Goal: Information Seeking & Learning: Find specific fact

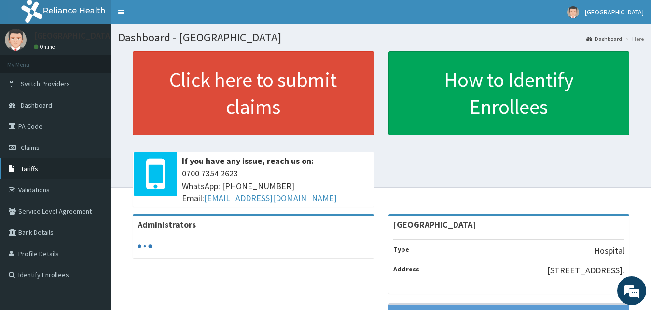
click at [56, 161] on link "Tariffs" at bounding box center [55, 168] width 111 height 21
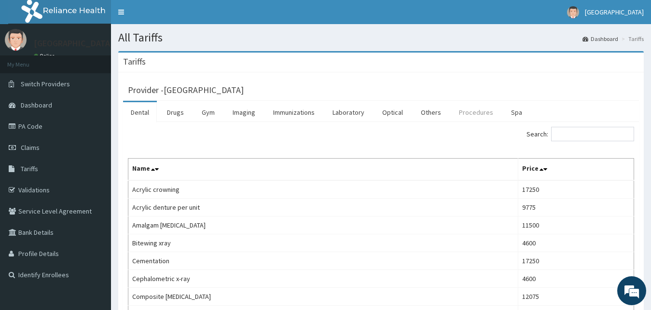
click at [475, 112] on link "Procedures" at bounding box center [476, 112] width 50 height 20
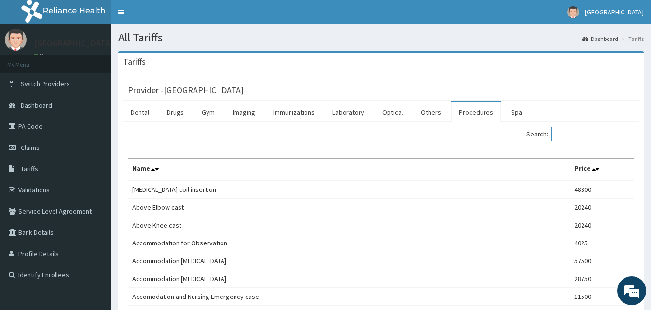
click at [584, 137] on input "Search:" at bounding box center [592, 134] width 83 height 14
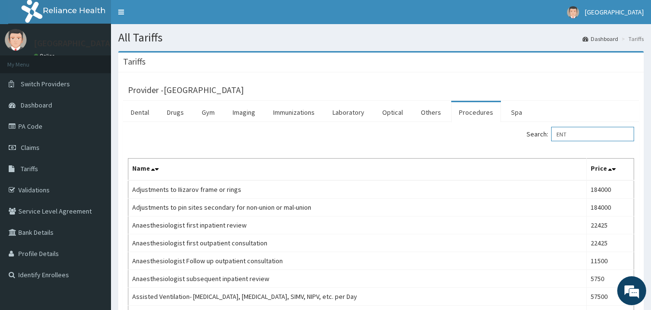
type input "ENT"
click at [530, 182] on td "Adjustments to IIizarov frame or rings" at bounding box center [357, 190] width 459 height 18
click at [35, 123] on link "PA Code" at bounding box center [55, 126] width 111 height 21
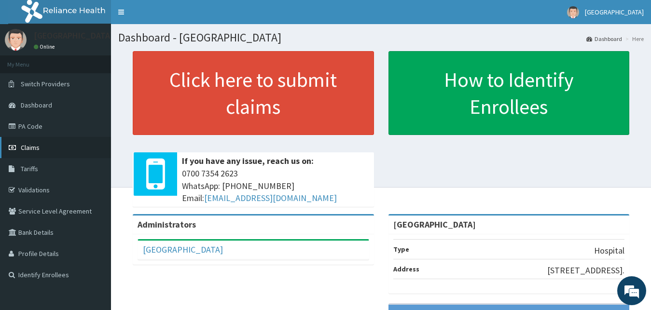
click at [42, 153] on link "Claims" at bounding box center [55, 147] width 111 height 21
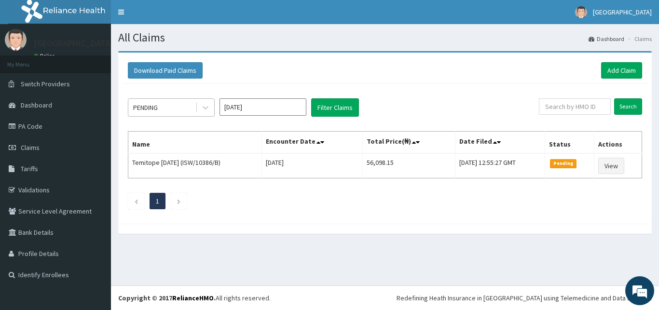
click at [180, 104] on div "PENDING" at bounding box center [161, 107] width 67 height 15
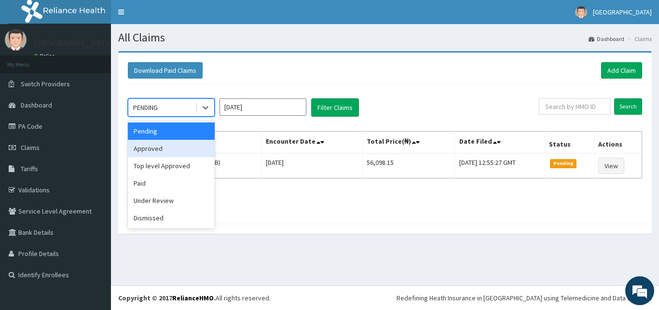
click at [176, 147] on div "Approved" at bounding box center [171, 148] width 87 height 17
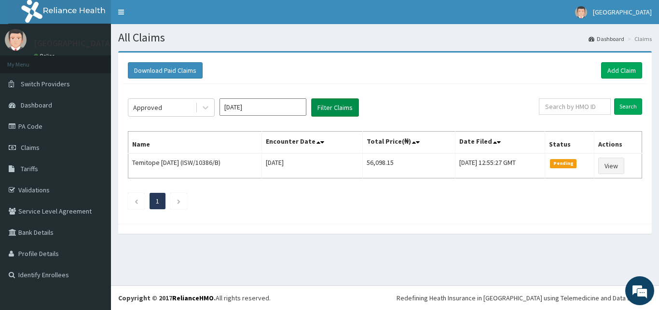
click at [329, 105] on button "Filter Claims" at bounding box center [335, 107] width 48 height 18
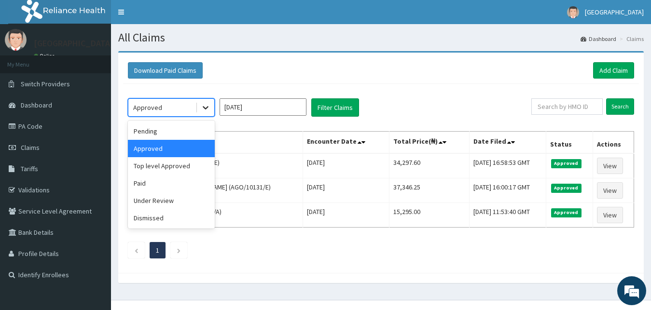
click at [208, 107] on icon at bounding box center [206, 108] width 6 height 3
click at [189, 167] on div "Top level Approved" at bounding box center [171, 165] width 87 height 17
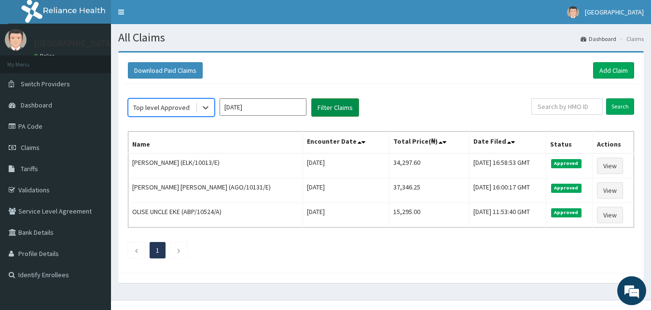
click at [335, 106] on button "Filter Claims" at bounding box center [335, 107] width 48 height 18
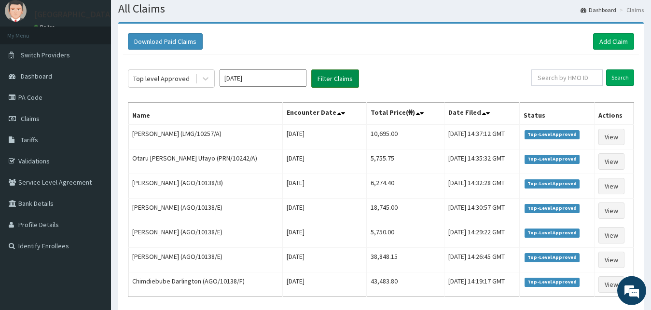
scroll to position [25, 0]
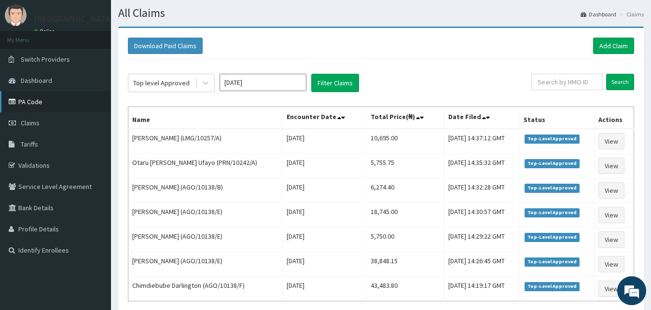
click at [33, 108] on link "PA Code" at bounding box center [55, 101] width 111 height 21
